Goal: Information Seeking & Learning: Learn about a topic

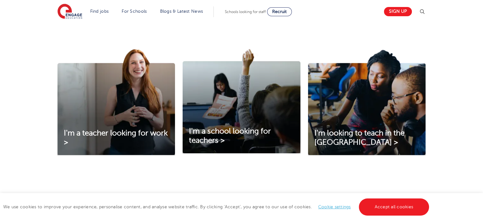
scroll to position [190, 0]
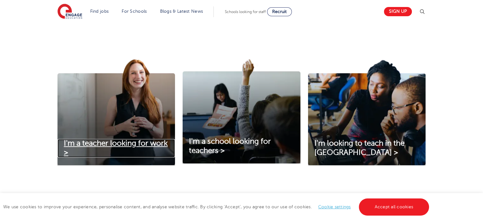
click at [88, 144] on span "I'm a teacher looking for work >" at bounding box center [116, 148] width 104 height 18
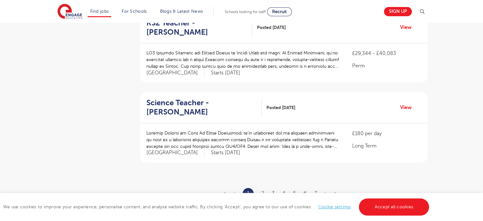
scroll to position [730, 0]
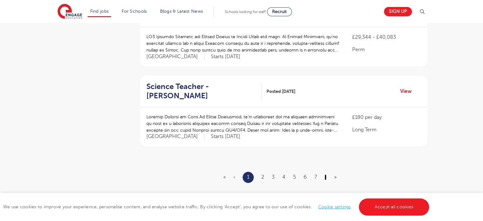
click at [325, 174] on link "›" at bounding box center [325, 177] width 2 height 6
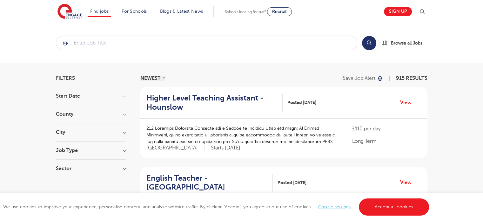
click at [123, 167] on h3 "Sector" at bounding box center [91, 168] width 70 height 5
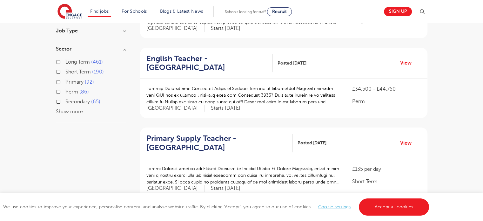
scroll to position [127, 0]
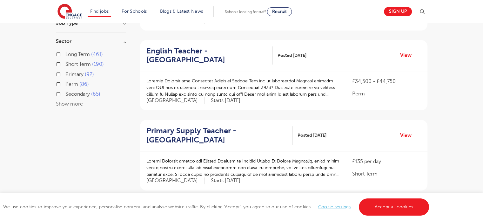
click at [75, 103] on button "Show more" at bounding box center [69, 104] width 27 height 6
click at [81, 103] on span "All Through" at bounding box center [78, 104] width 26 height 6
click at [69, 103] on input "All Through 21" at bounding box center [67, 103] width 4 height 4
checkbox input "true"
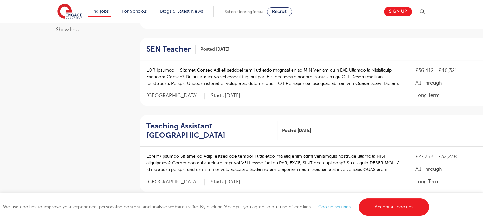
scroll to position [190, 0]
